Goal: Task Accomplishment & Management: Use online tool/utility

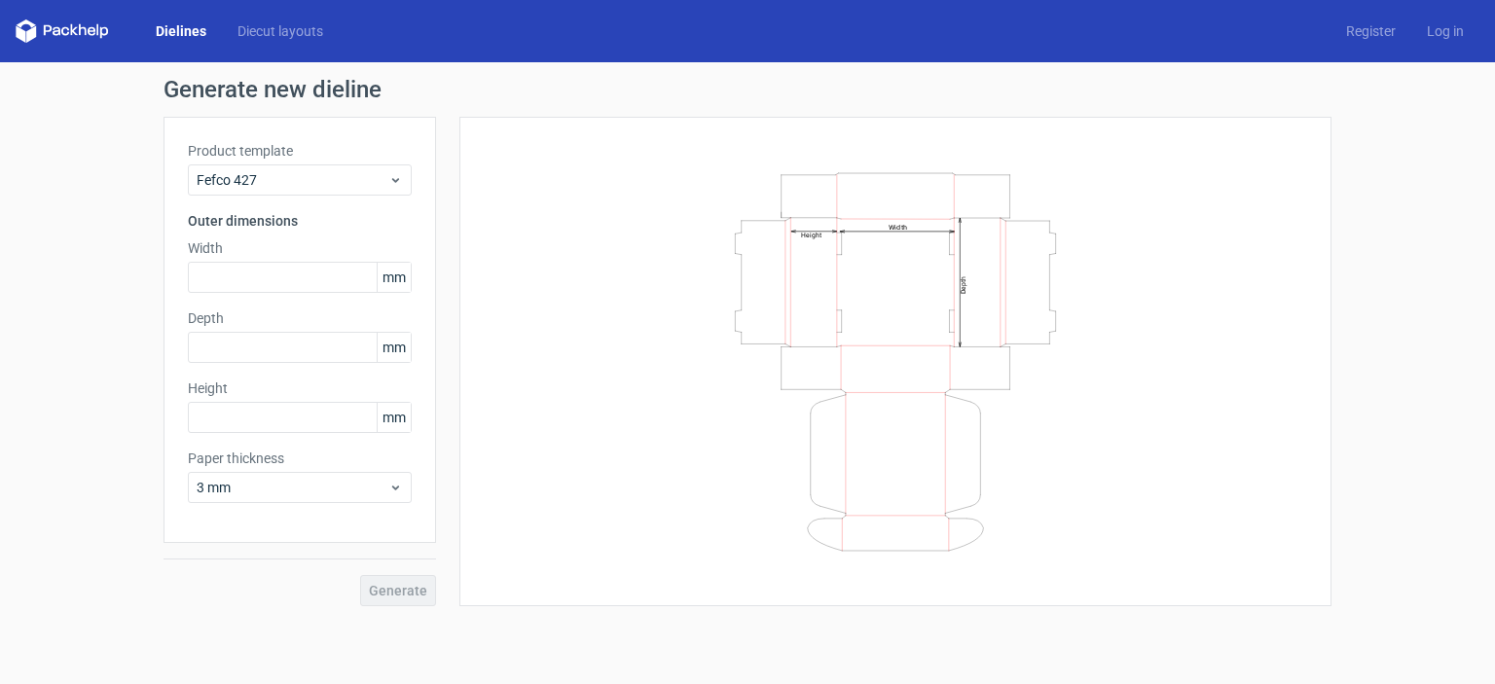
click at [195, 34] on link "Dielines" at bounding box center [181, 30] width 82 height 19
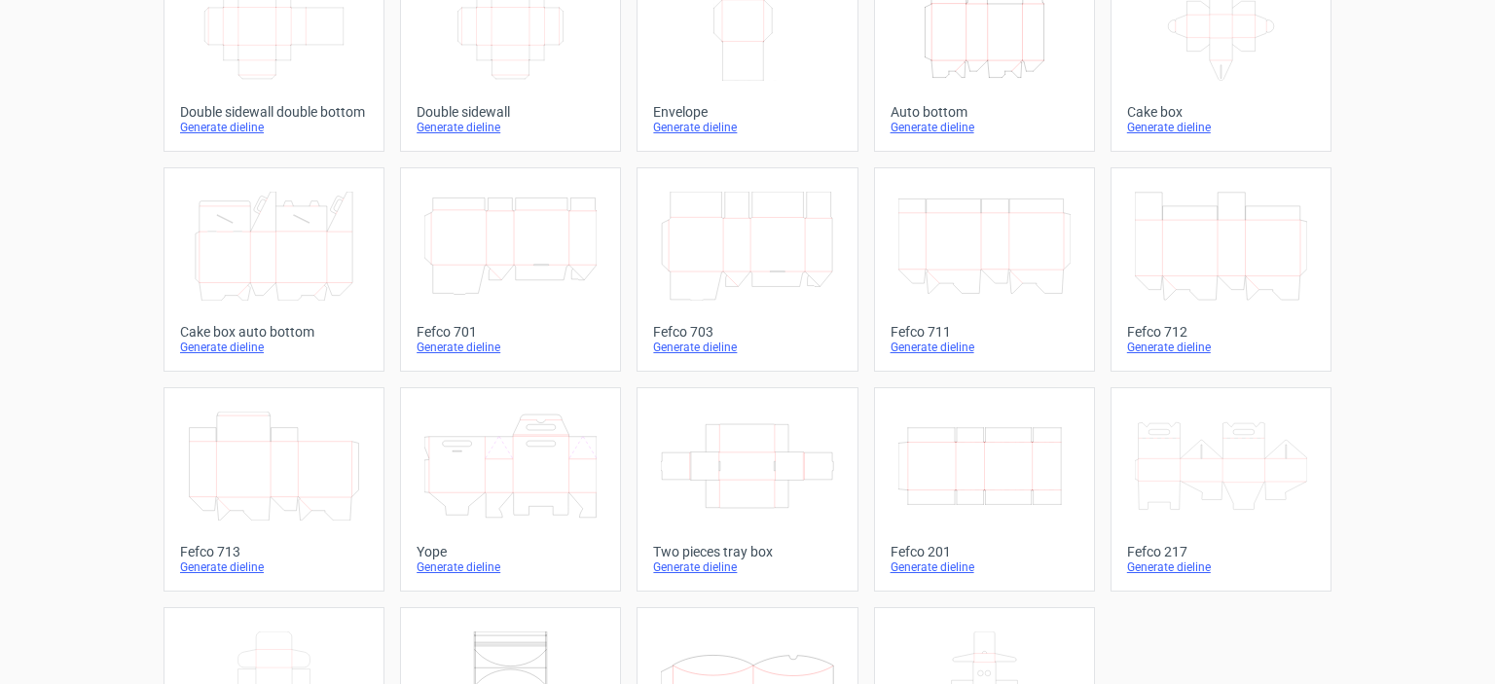
scroll to position [486, 0]
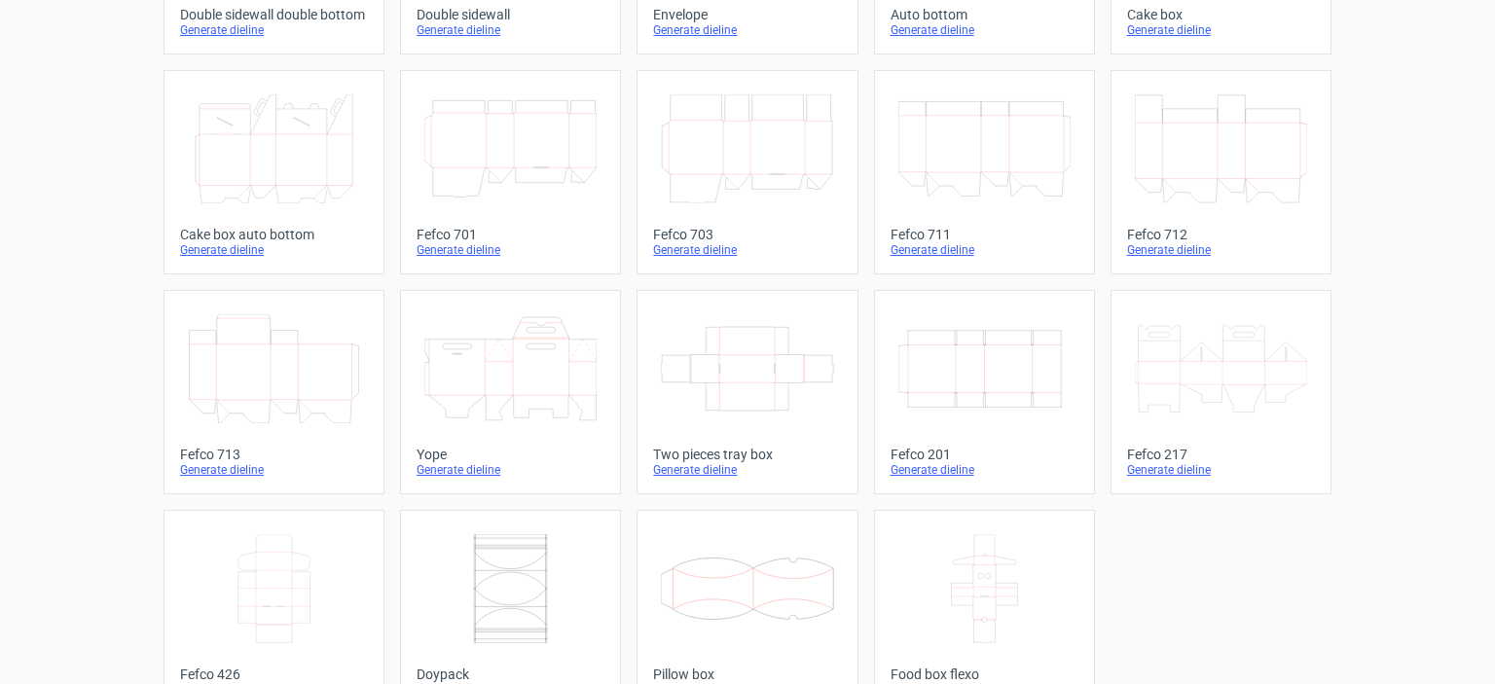
click at [918, 397] on icon "Width Depth Height" at bounding box center [984, 368] width 172 height 109
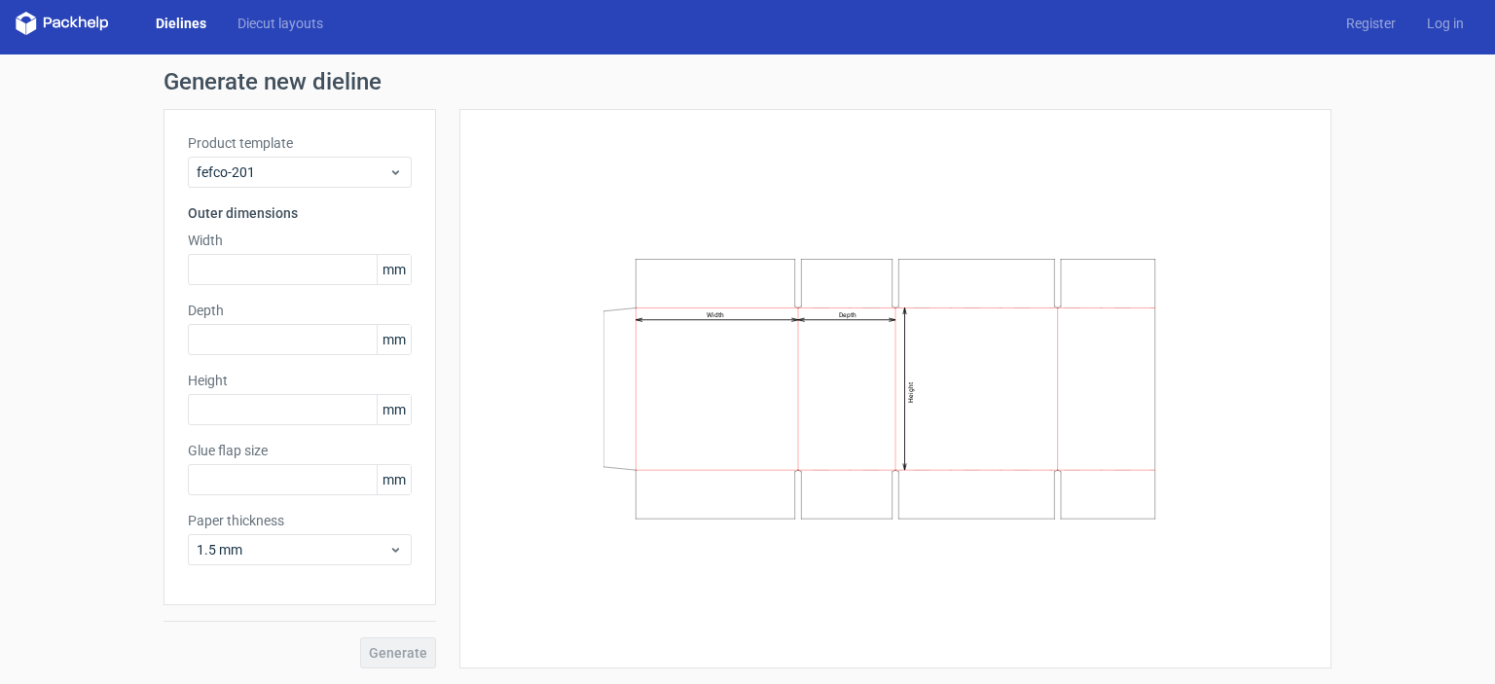
type input "20"
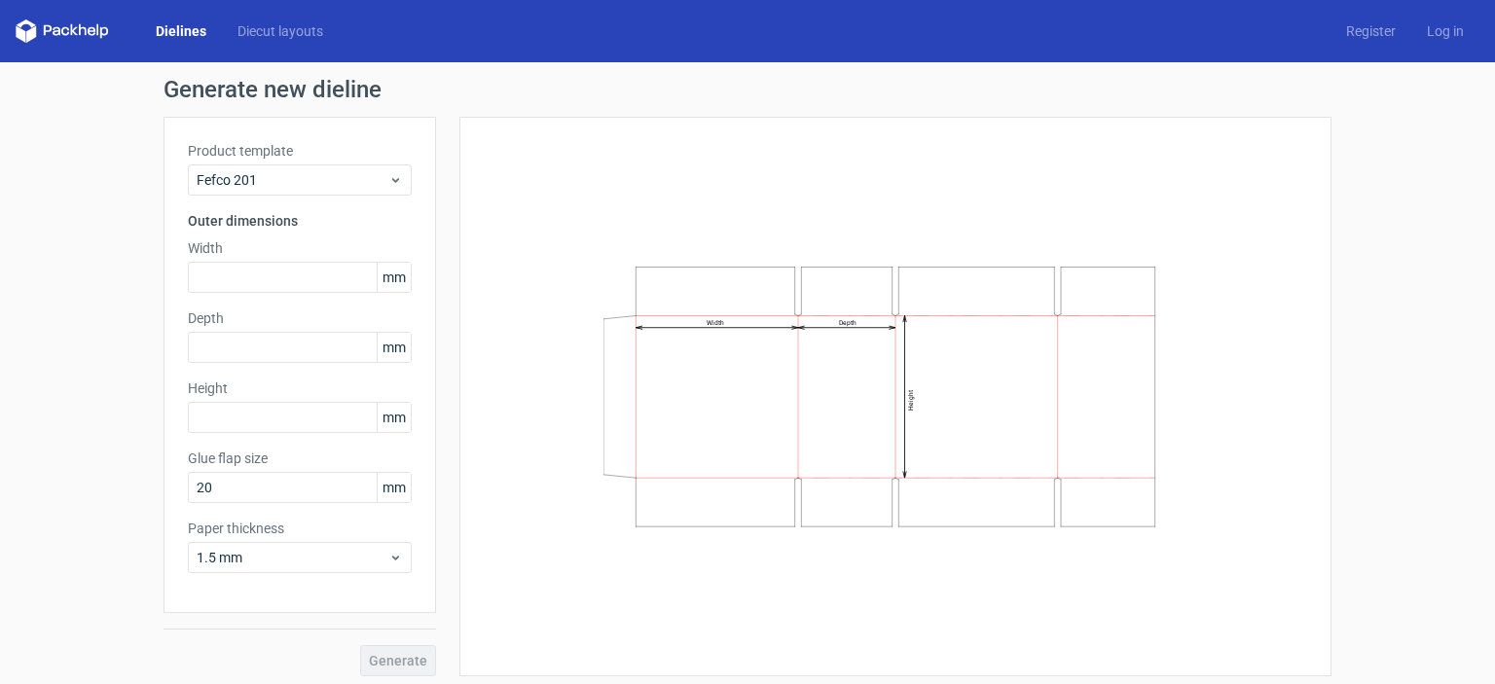
click at [377, 281] on span "mm" at bounding box center [394, 277] width 34 height 29
click at [355, 277] on input "text" at bounding box center [300, 277] width 224 height 31
type input "343"
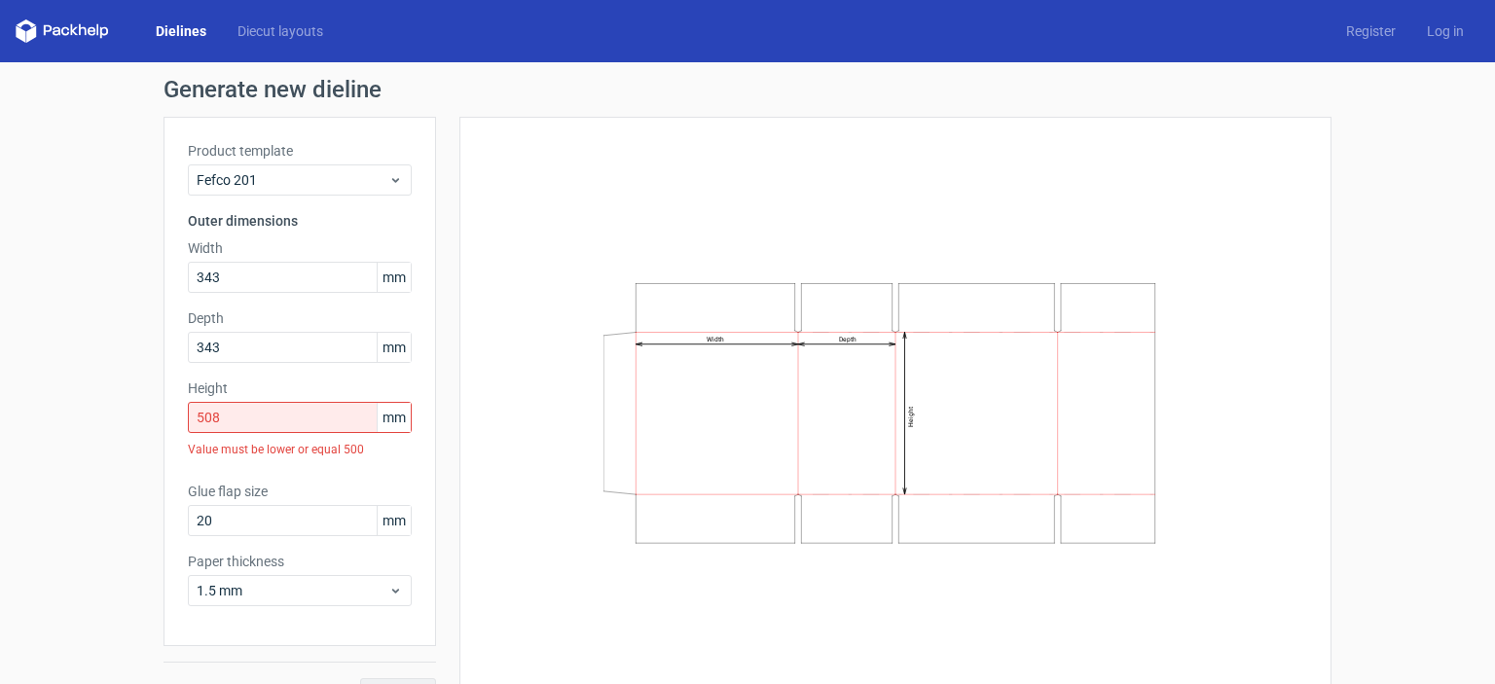
click at [382, 650] on div "Generate" at bounding box center [299, 677] width 272 height 63
click at [327, 424] on input "508" at bounding box center [300, 417] width 224 height 31
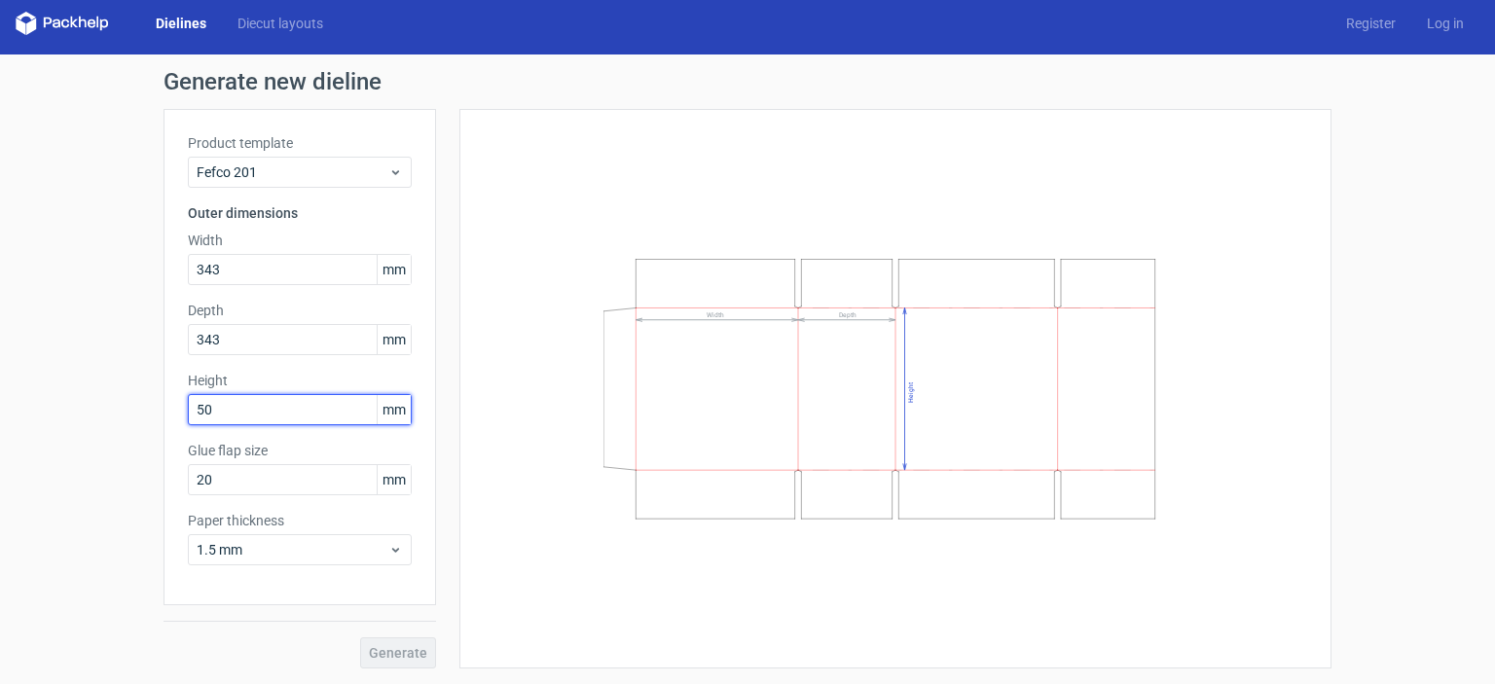
scroll to position [7, 0]
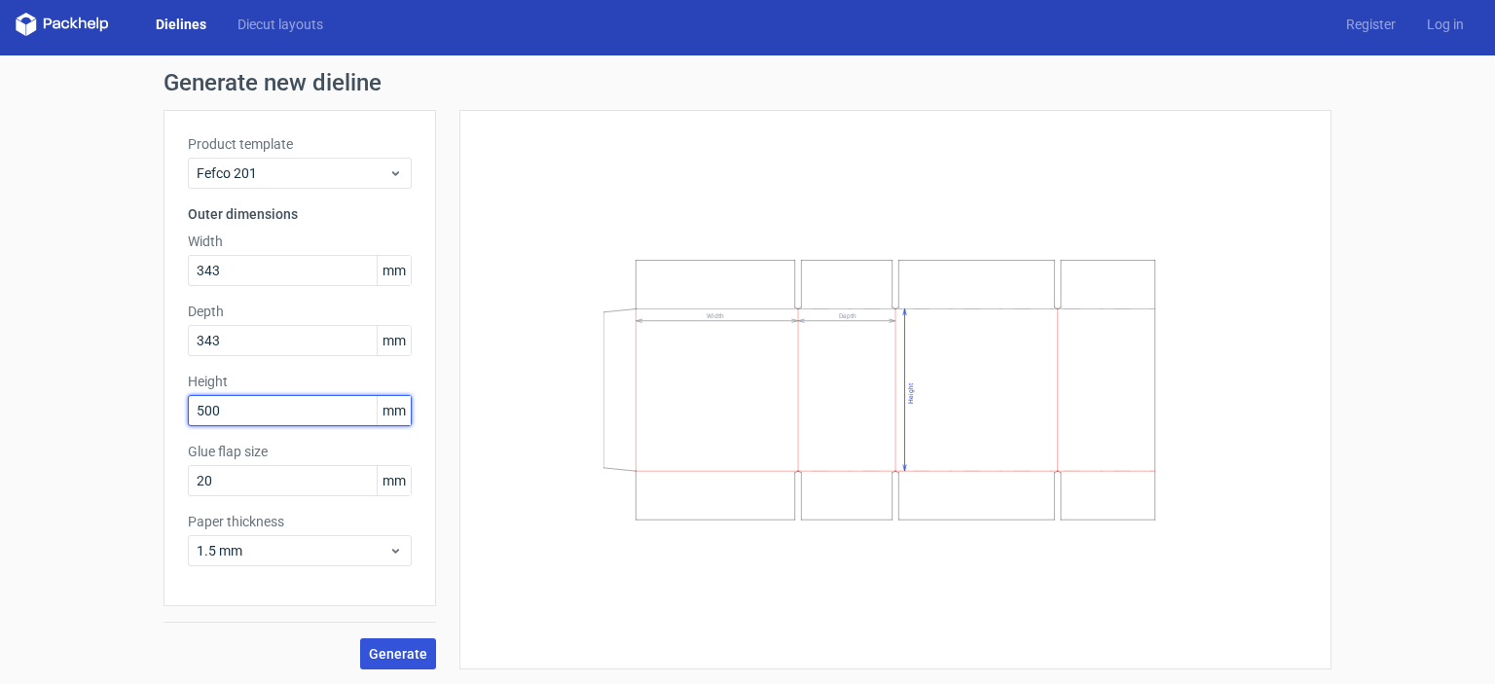
type input "500"
click at [402, 647] on span "Generate" at bounding box center [398, 654] width 58 height 14
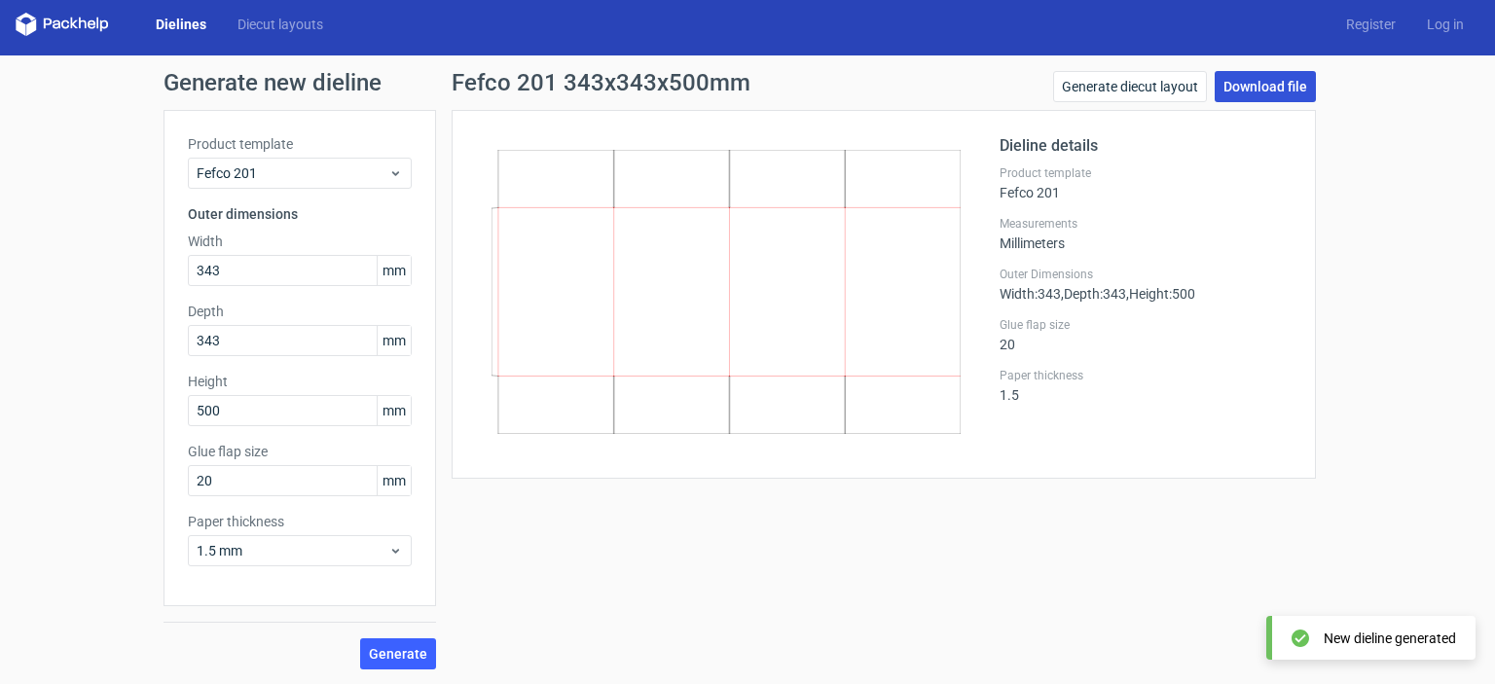
click at [1240, 91] on link "Download file" at bounding box center [1264, 86] width 101 height 31
